Goal: Information Seeking & Learning: Learn about a topic

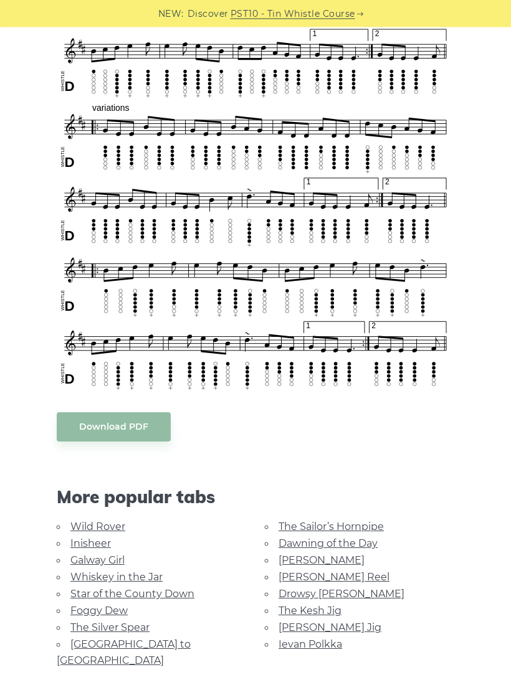
scroll to position [599, 0]
click at [324, 609] on link "The Kesh Jig" at bounding box center [309, 611] width 63 height 12
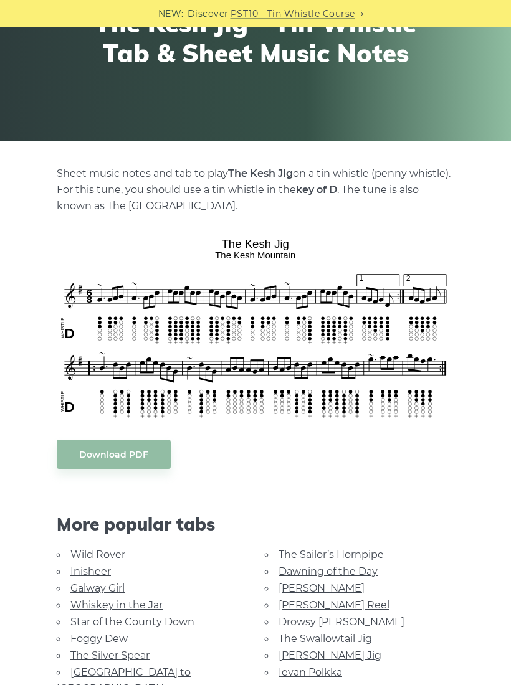
scroll to position [153, 0]
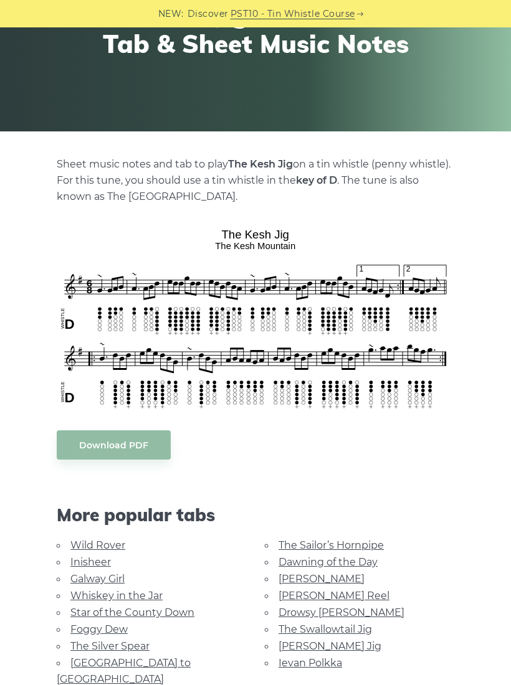
click at [120, 580] on link "Galway Girl" at bounding box center [97, 579] width 54 height 12
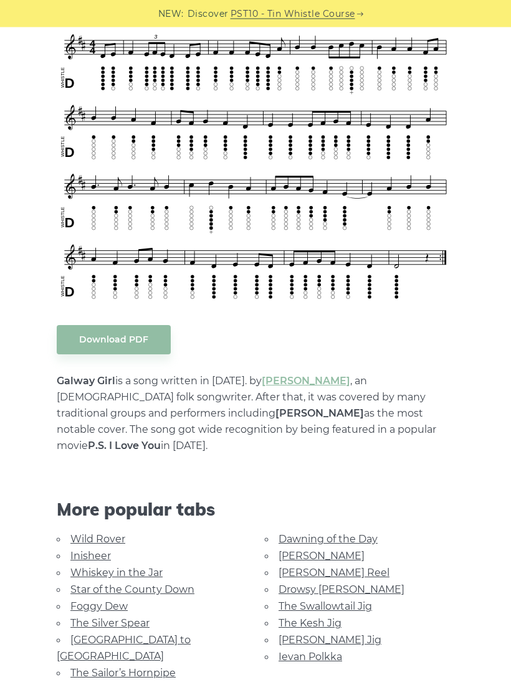
scroll to position [362, 0]
click at [102, 550] on link "Inisheer" at bounding box center [90, 556] width 40 height 12
click at [101, 562] on link "Inisheer" at bounding box center [90, 556] width 40 height 12
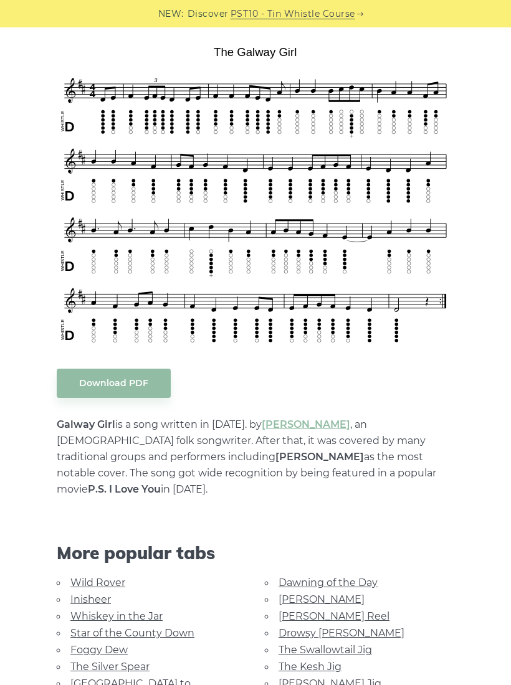
click at [102, 593] on link "Inisheer" at bounding box center [90, 599] width 40 height 12
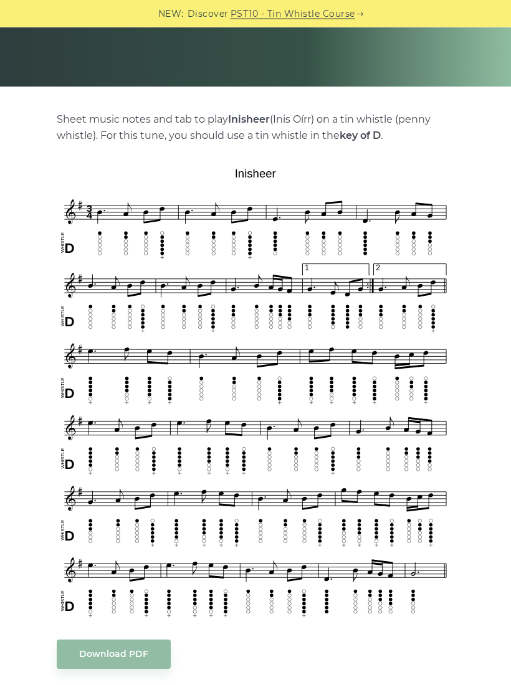
scroll to position [221, 0]
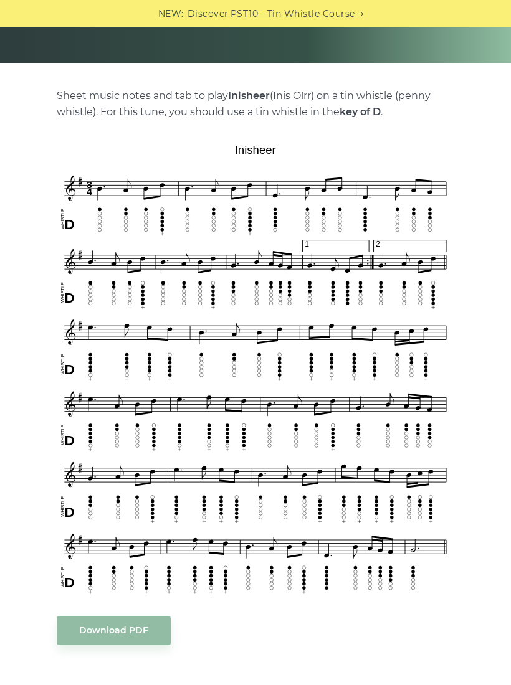
click at [335, 631] on div "Download PDF" at bounding box center [255, 630] width 397 height 29
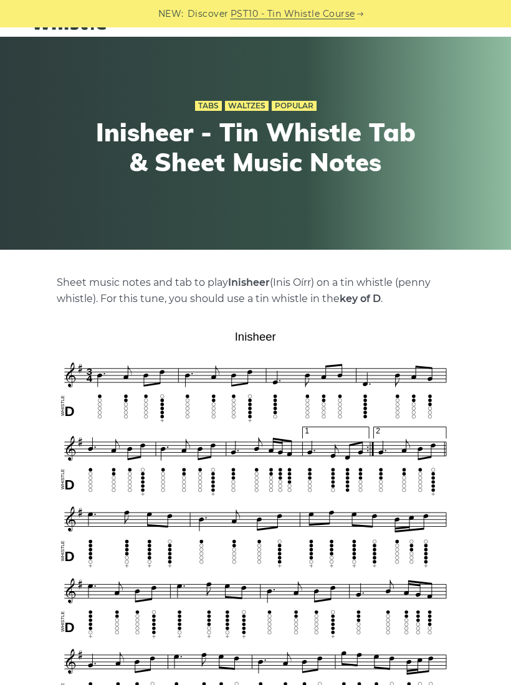
scroll to position [0, 0]
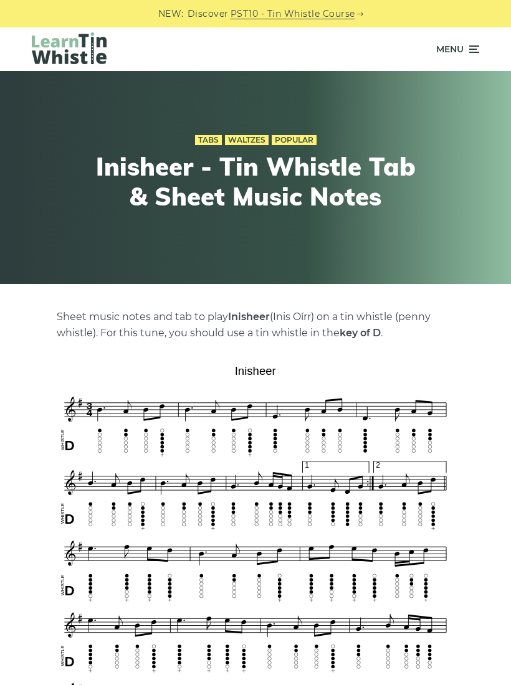
click at [470, 50] on icon at bounding box center [472, 49] width 12 height 15
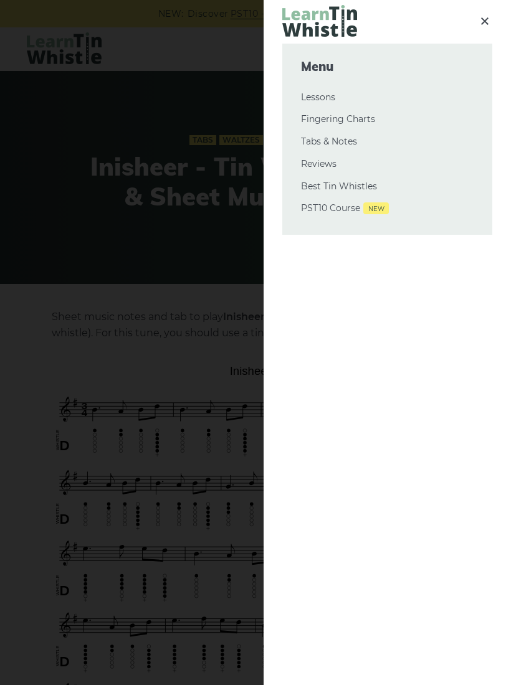
click at [345, 141] on link "Tabs & Notes" at bounding box center [387, 142] width 172 height 15
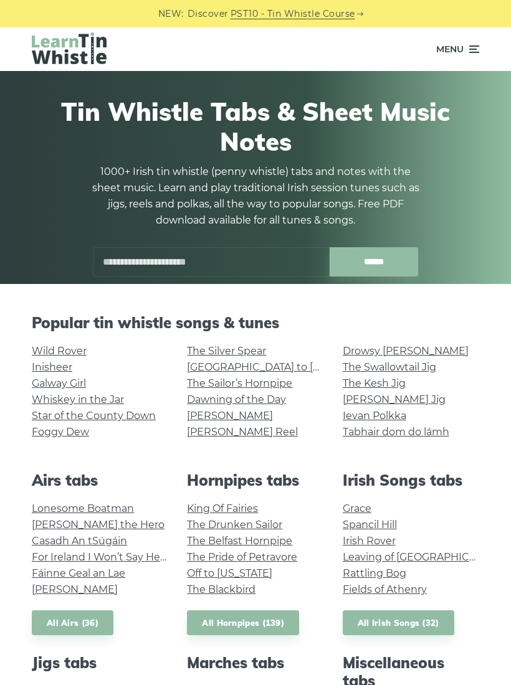
click at [418, 593] on link "Fields of Athenry" at bounding box center [384, 589] width 84 height 12
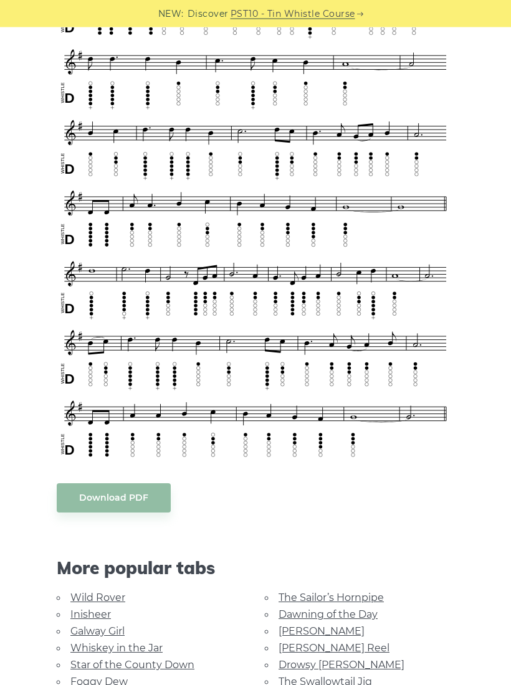
scroll to position [435, 0]
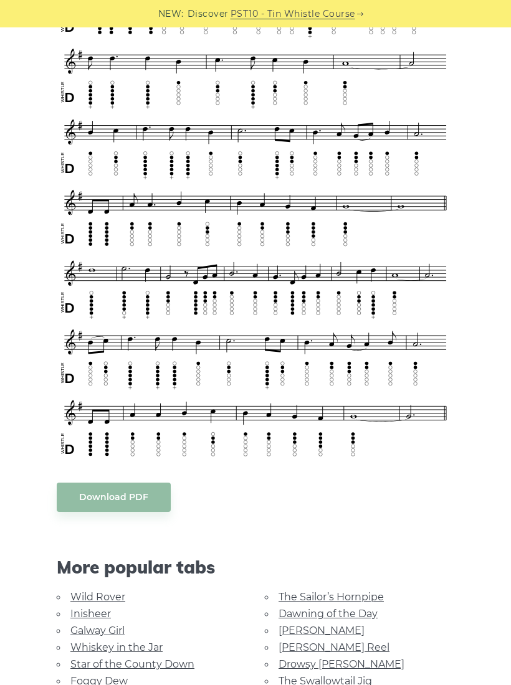
click at [330, 641] on link "[PERSON_NAME] Reel" at bounding box center [333, 647] width 111 height 12
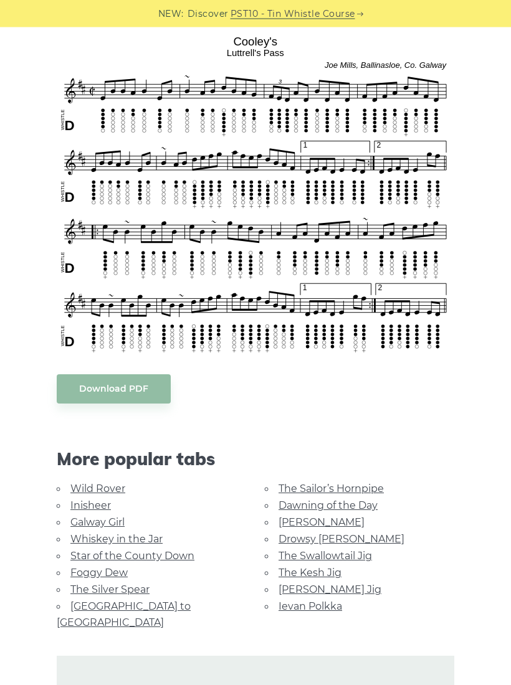
scroll to position [346, 0]
click at [177, 559] on link "Star of the County Down" at bounding box center [132, 556] width 124 height 12
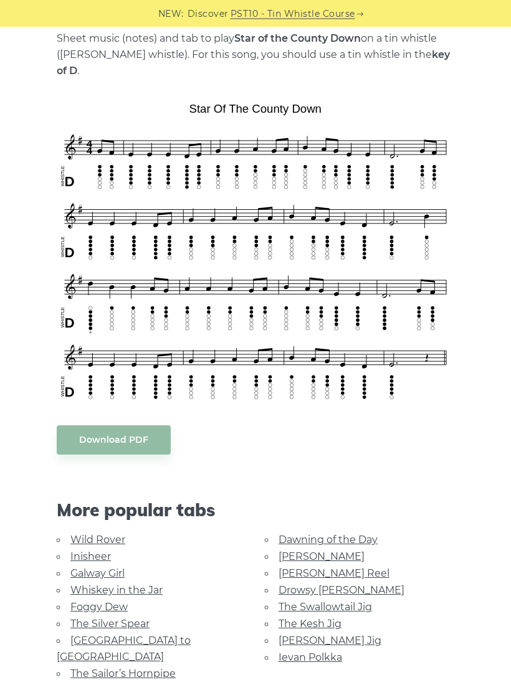
scroll to position [278, 0]
click at [119, 534] on link "Wild Rover" at bounding box center [97, 540] width 55 height 12
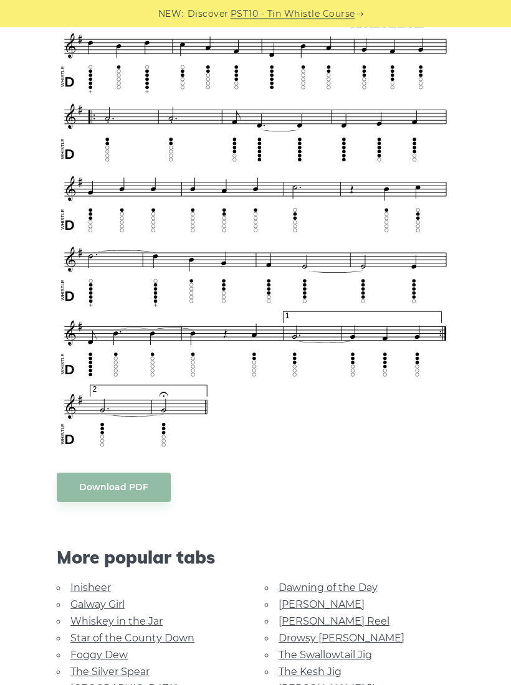
scroll to position [662, 0]
click at [150, 615] on link "Whiskey in the Jar" at bounding box center [116, 621] width 92 height 12
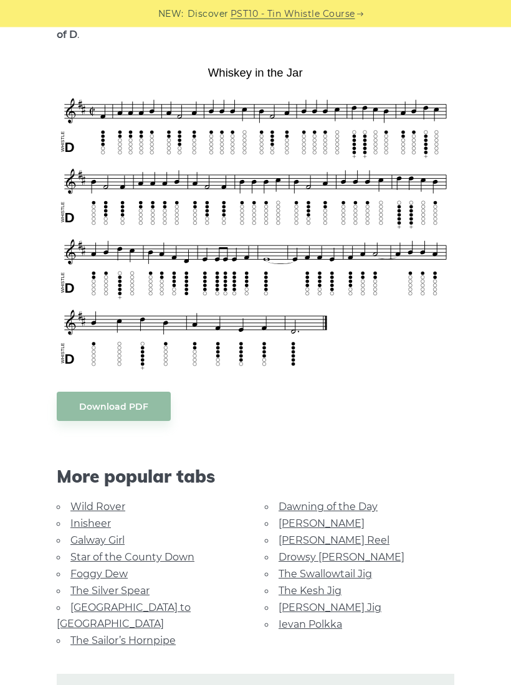
scroll to position [314, 0]
click at [115, 568] on link "Foggy Dew" at bounding box center [98, 574] width 57 height 12
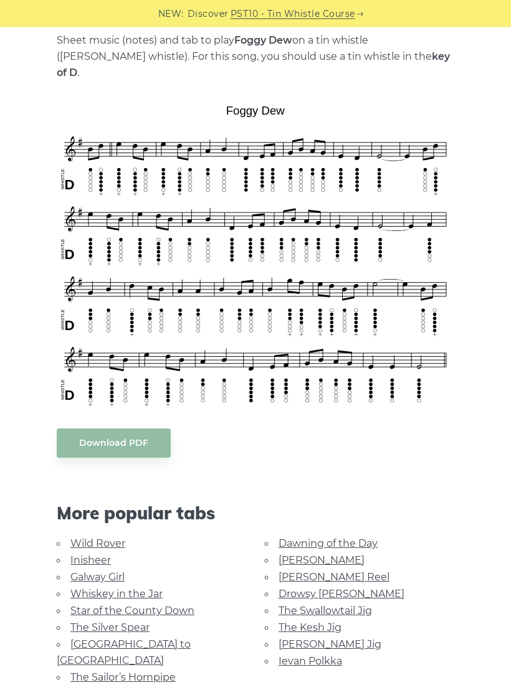
scroll to position [276, 0]
click at [138, 621] on link "The Silver Spear" at bounding box center [109, 627] width 79 height 12
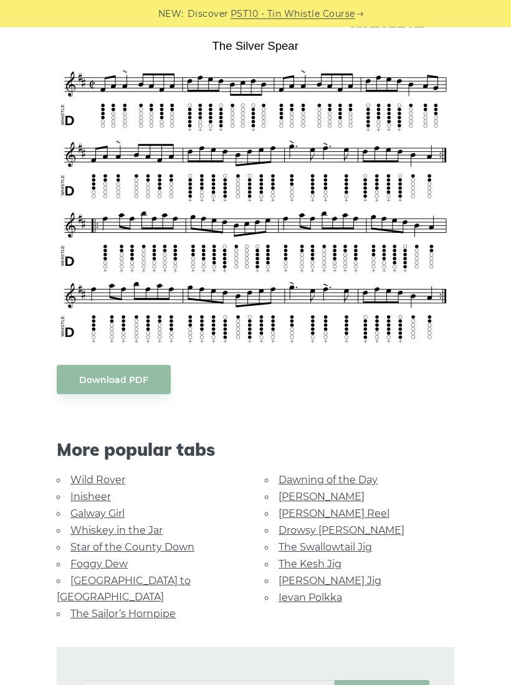
scroll to position [325, 0]
click at [309, 499] on link "[PERSON_NAME]" at bounding box center [321, 497] width 86 height 12
click at [331, 508] on link "[PERSON_NAME] Reel" at bounding box center [333, 514] width 111 height 12
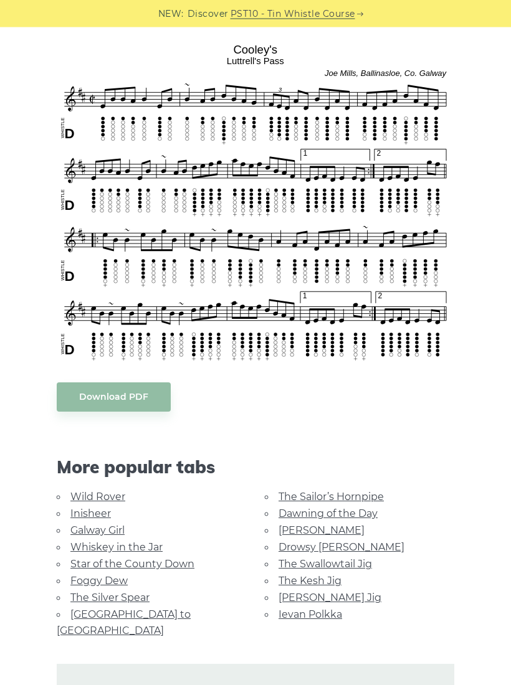
scroll to position [338, 0]
click at [278, 562] on link "The Swallowtail Jig" at bounding box center [324, 564] width 93 height 12
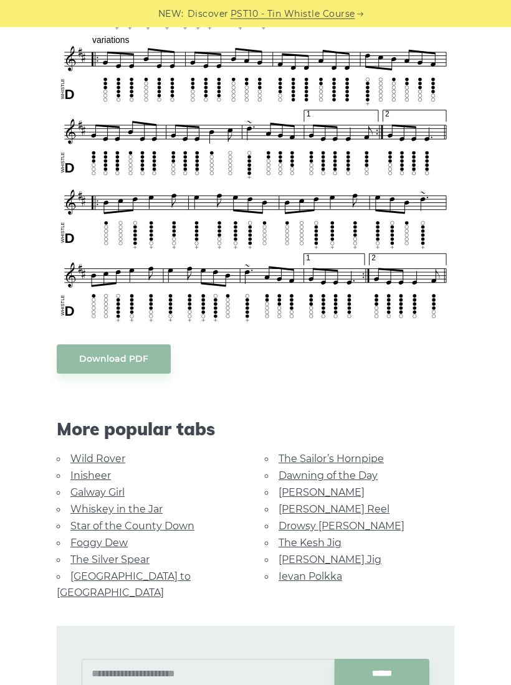
scroll to position [667, 0]
click at [325, 576] on link "Ievan Polkka" at bounding box center [310, 576] width 64 height 12
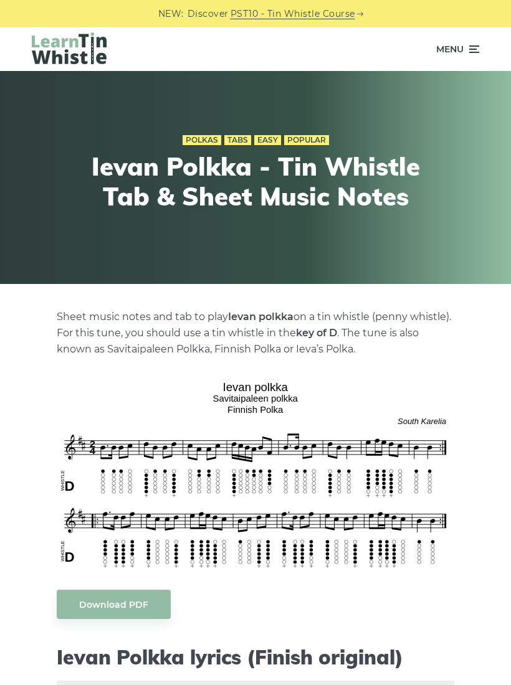
click at [471, 55] on icon at bounding box center [472, 49] width 12 height 15
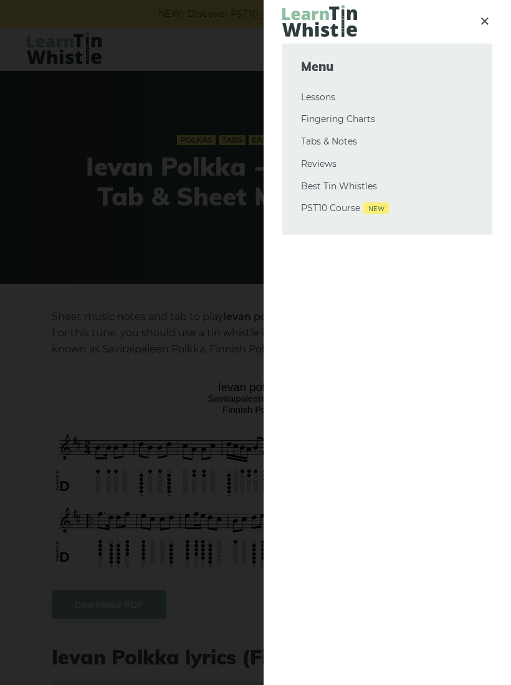
click at [350, 139] on link "Tabs & Notes" at bounding box center [387, 142] width 172 height 15
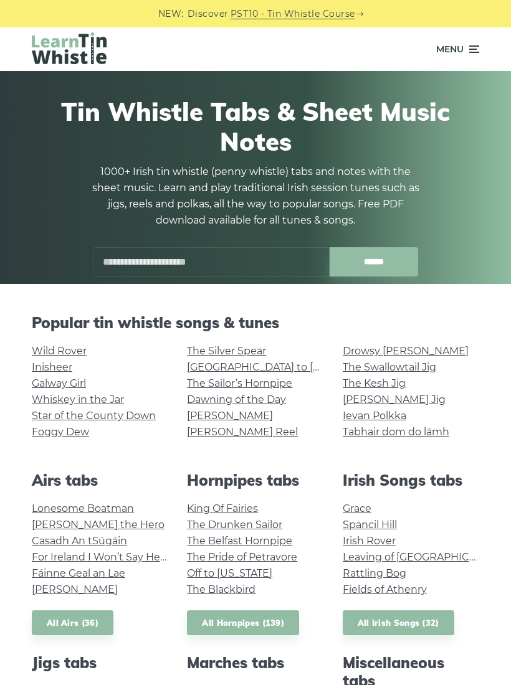
click at [424, 628] on link "All Irish Songs (32)" at bounding box center [397, 623] width 111 height 26
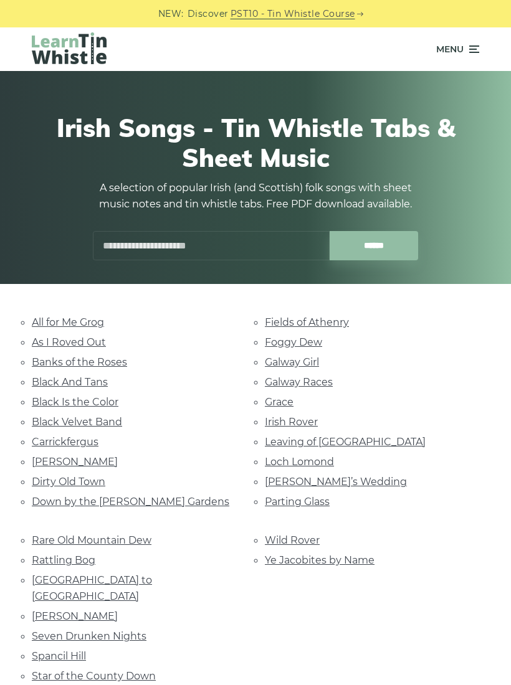
click at [130, 630] on link "Seven Drunken Nights" at bounding box center [89, 636] width 115 height 12
click at [345, 481] on link "Marie’s Wedding" at bounding box center [336, 482] width 142 height 12
click at [329, 496] on link "Parting Glass" at bounding box center [297, 502] width 65 height 12
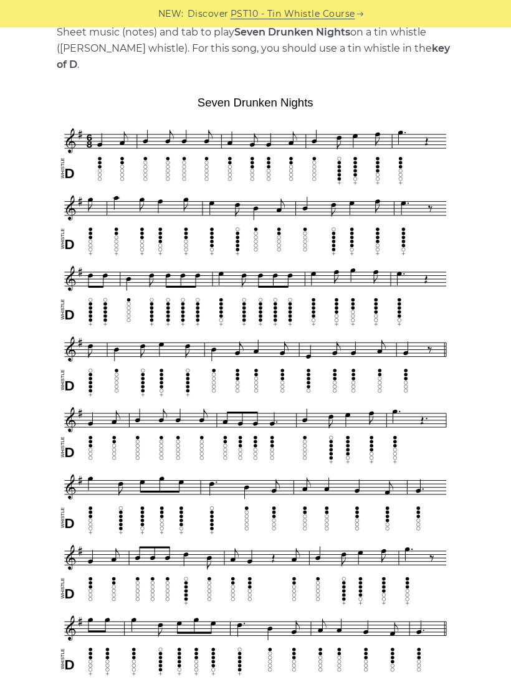
scroll to position [282, 0]
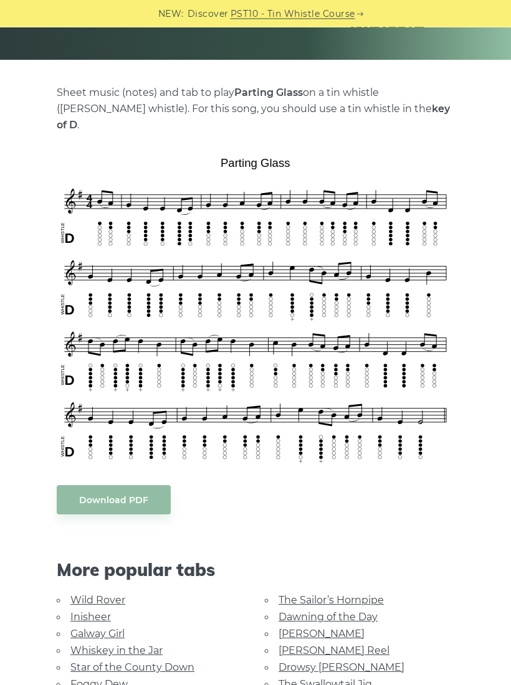
scroll to position [226, 0]
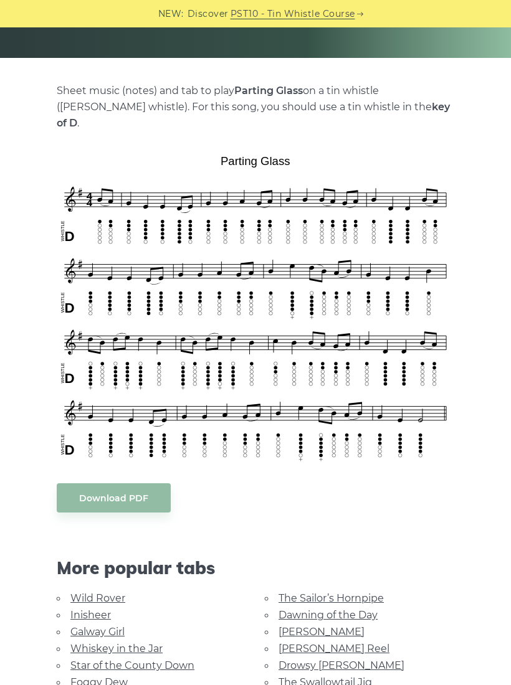
click at [352, 659] on link "Drowsy [PERSON_NAME]" at bounding box center [341, 665] width 126 height 12
click at [342, 659] on link "Drowsy [PERSON_NAME]" at bounding box center [341, 665] width 126 height 12
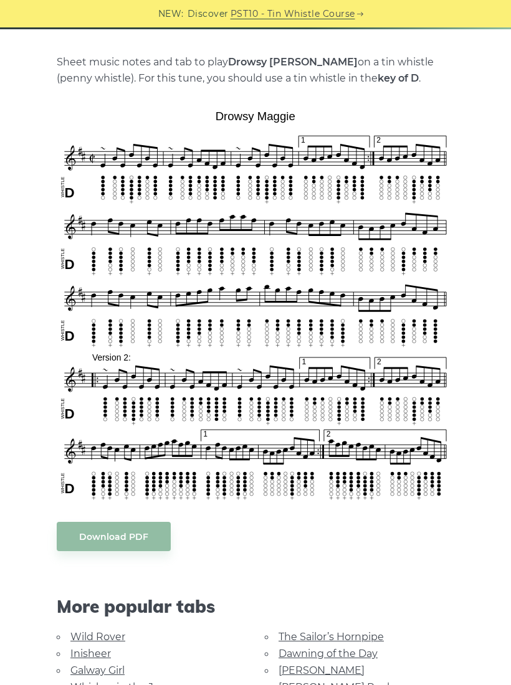
scroll to position [254, 0]
